Goal: Communication & Community: Share content

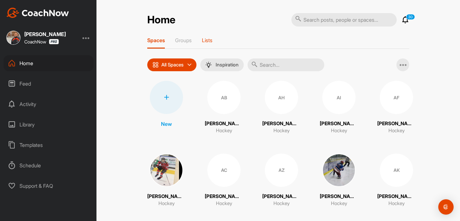
click at [209, 39] on p "Lists" at bounding box center [207, 40] width 11 height 6
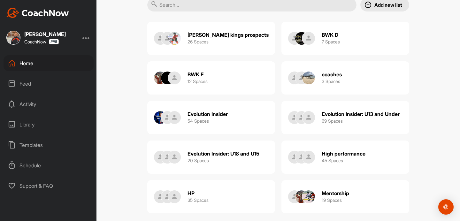
scroll to position [57, 0]
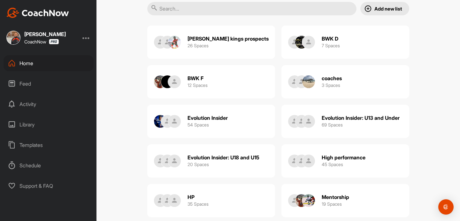
click at [348, 38] on div "BWK D 7 Spaces" at bounding box center [345, 42] width 128 height 33
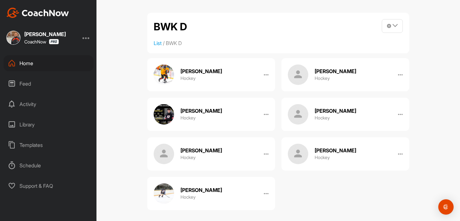
scroll to position [4, 0]
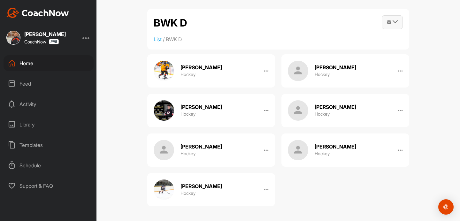
click at [397, 22] on icon at bounding box center [394, 21] width 5 height 5
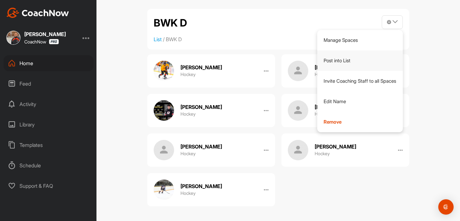
click at [342, 60] on link "Post into List" at bounding box center [360, 60] width 86 height 20
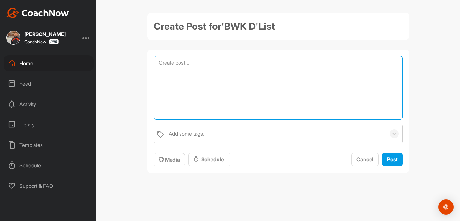
click at [208, 70] on textarea at bounding box center [278, 88] width 249 height 64
type textarea "Check out these d shots. Nothing fancy, pretty simple, quick and effective."
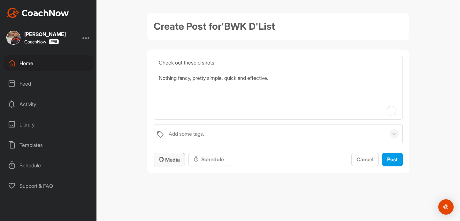
click at [175, 159] on span "Media" at bounding box center [169, 159] width 21 height 6
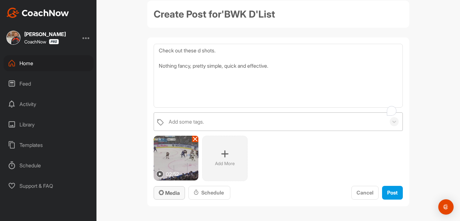
scroll to position [12, 0]
click at [394, 191] on span "Post" at bounding box center [392, 192] width 11 height 6
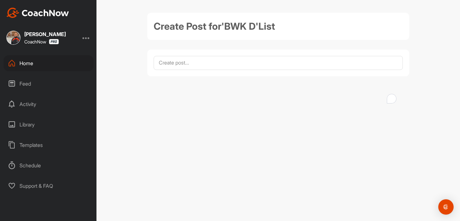
scroll to position [0, 0]
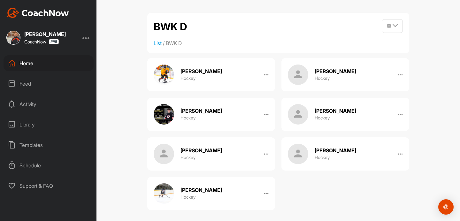
scroll to position [4, 0]
